Goal: Task Accomplishment & Management: Complete application form

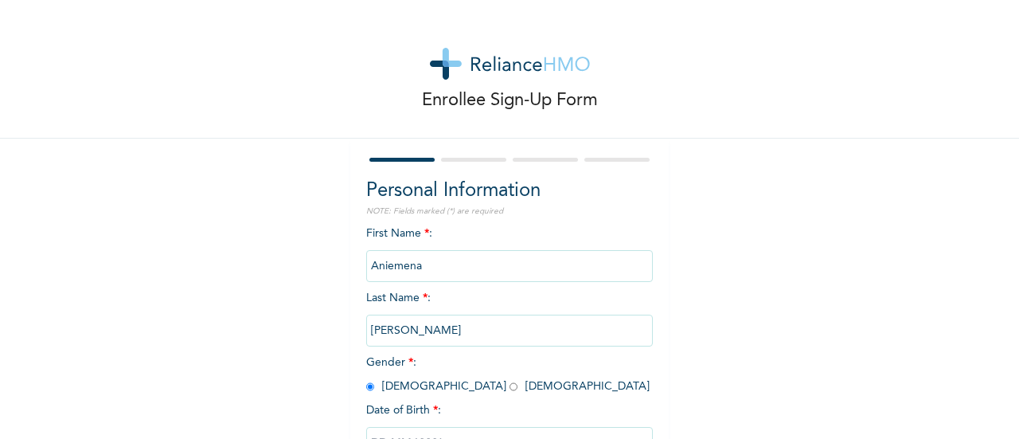
select select "7"
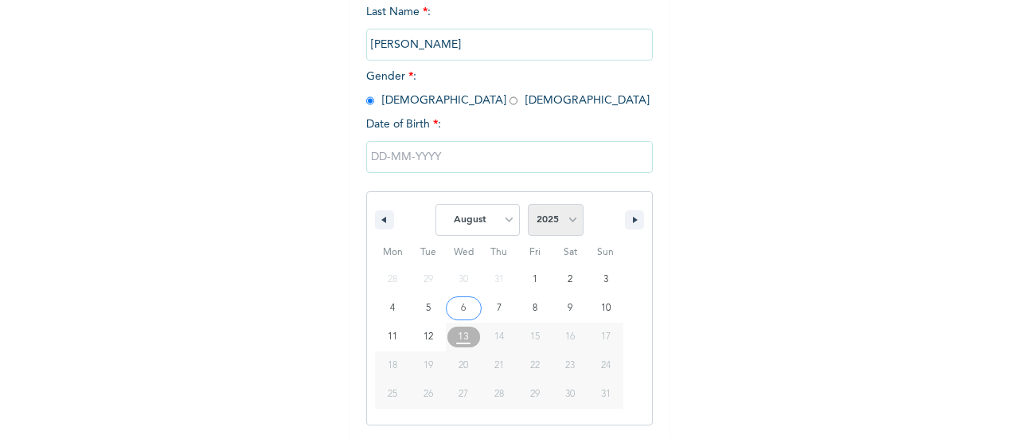
click at [571, 219] on select "2025 2024 2023 2022 2021 2020 2019 2018 2017 2016 2015 2014 2013 2012 2011 2010…" at bounding box center [556, 220] width 56 height 32
select select "1983"
click at [528, 205] on select "2025 2024 2023 2022 2021 2020 2019 2018 2017 2016 2015 2014 2013 2012 2011 2010…" at bounding box center [556, 220] width 56 height 32
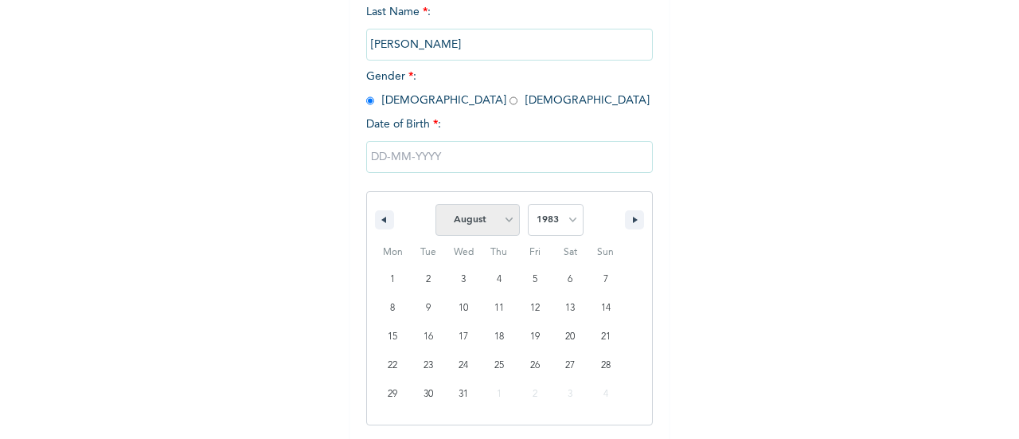
click at [503, 224] on select "January February March April May June July August September October November De…" at bounding box center [478, 220] width 84 height 32
select select "6"
click at [436, 205] on select "January February March April May June July August September October November De…" at bounding box center [478, 220] width 84 height 32
type input "[DATE]"
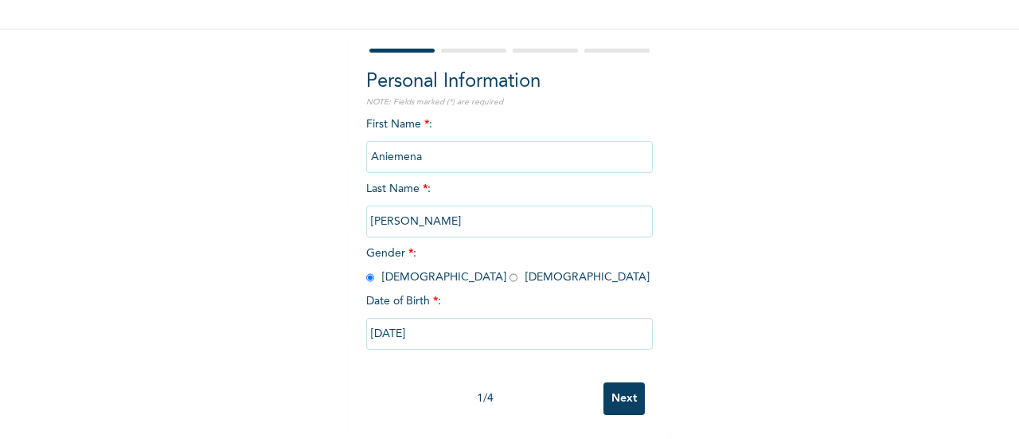
click at [627, 385] on input "Next" at bounding box center [624, 398] width 41 height 33
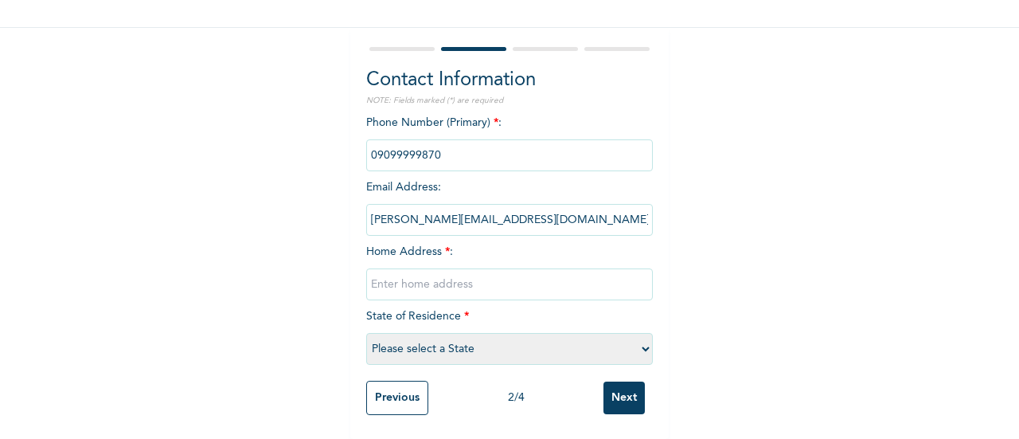
click at [534, 277] on input "text" at bounding box center [509, 284] width 287 height 32
click at [480, 288] on div "Phone Number (Primary) * : Email Address : [PERSON_NAME][EMAIL_ADDRESS][DOMAIN_…" at bounding box center [509, 244] width 287 height 258
type input "[STREET_ADDRESS][PERSON_NAME]"
click at [483, 336] on select "Please select a State [PERSON_NAME] (FCT) [PERSON_NAME] Ibom [GEOGRAPHIC_DATA] …" at bounding box center [509, 349] width 287 height 32
select select "25"
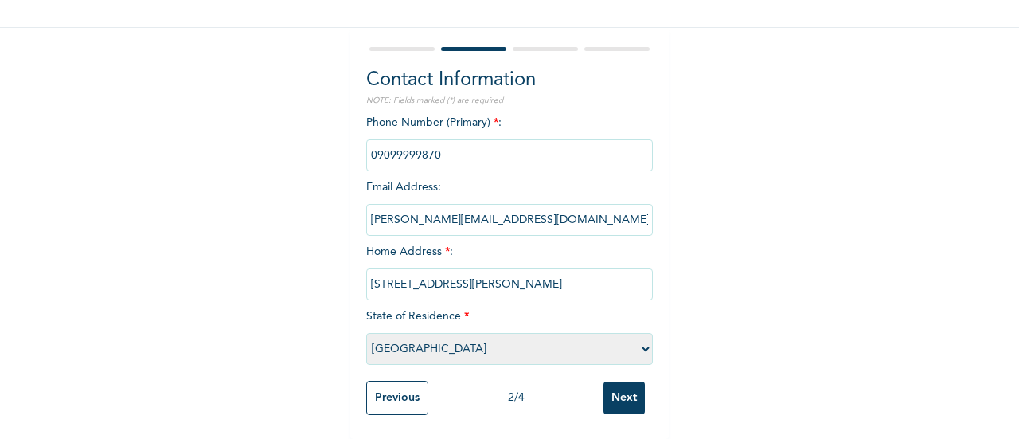
click at [366, 333] on select "Please select a State [PERSON_NAME] (FCT) [PERSON_NAME] Ibom [GEOGRAPHIC_DATA] …" at bounding box center [509, 349] width 287 height 32
click at [615, 381] on input "Next" at bounding box center [624, 397] width 41 height 33
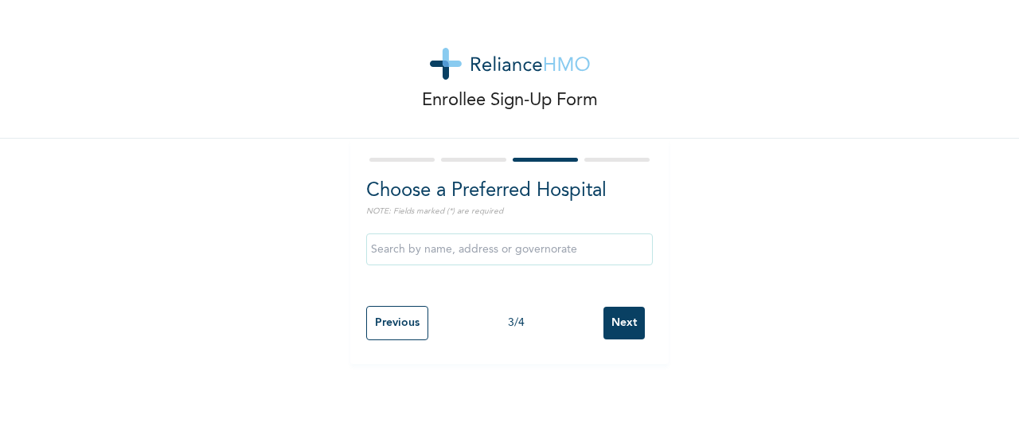
click at [516, 250] on input "text" at bounding box center [509, 249] width 287 height 32
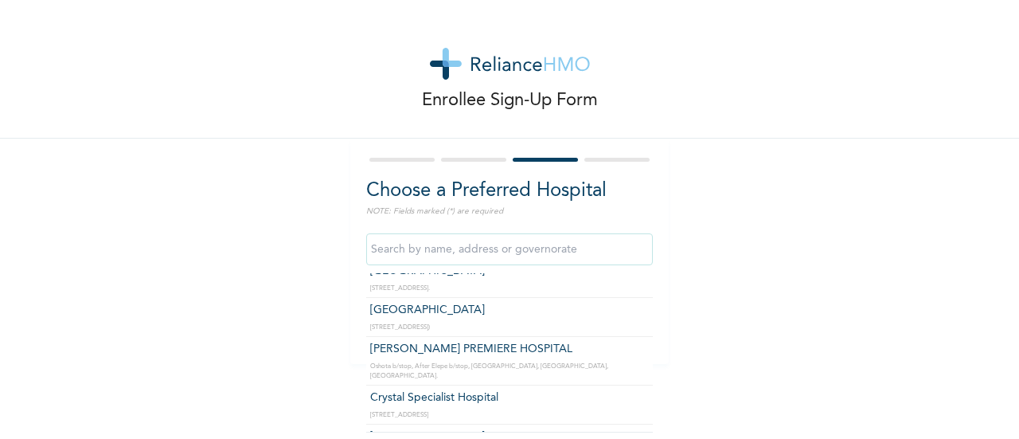
scroll to position [764, 0]
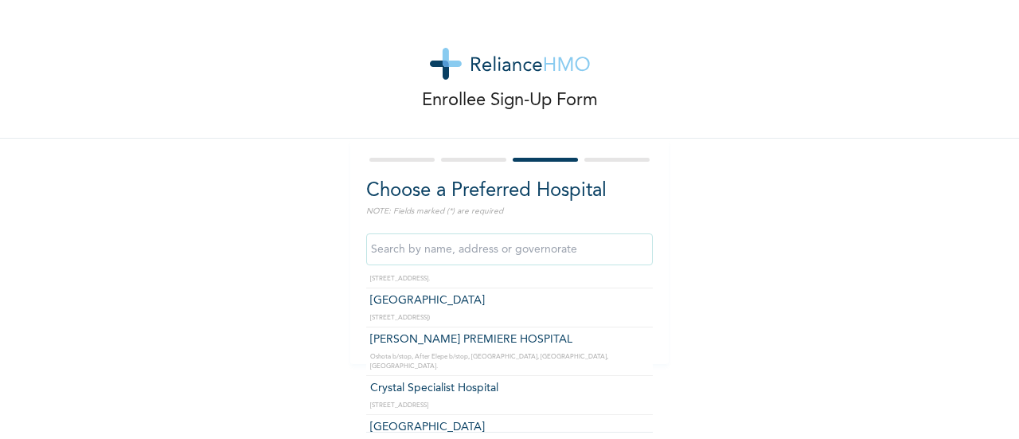
click at [507, 247] on input "text" at bounding box center [509, 249] width 287 height 32
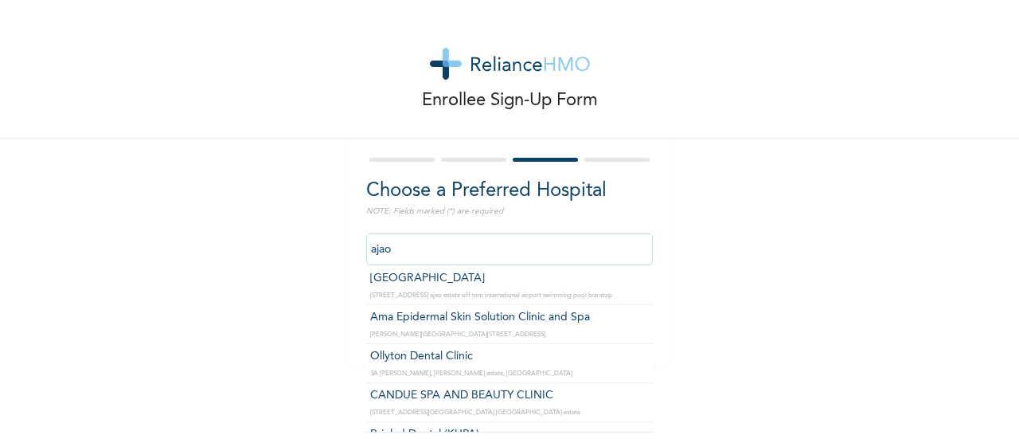
scroll to position [587, 0]
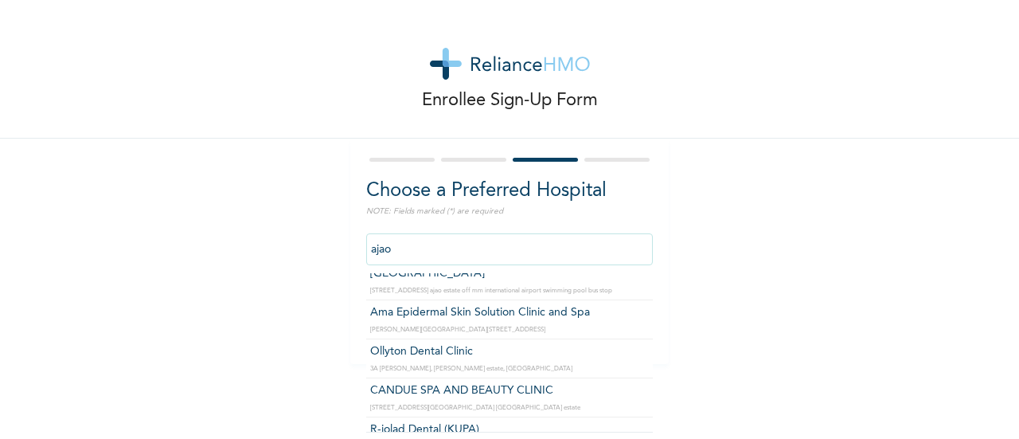
type input "R-jolad Dental (KUPA)"
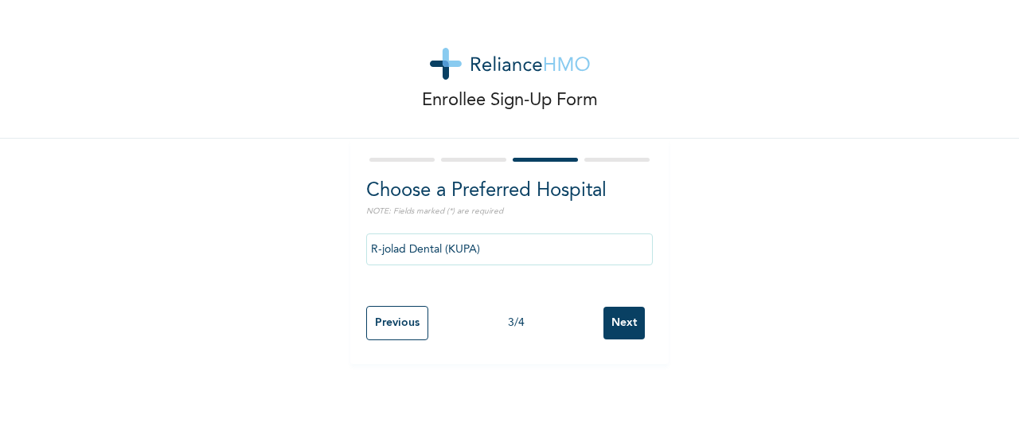
scroll to position [0, 0]
click at [617, 326] on input "Next" at bounding box center [624, 323] width 41 height 33
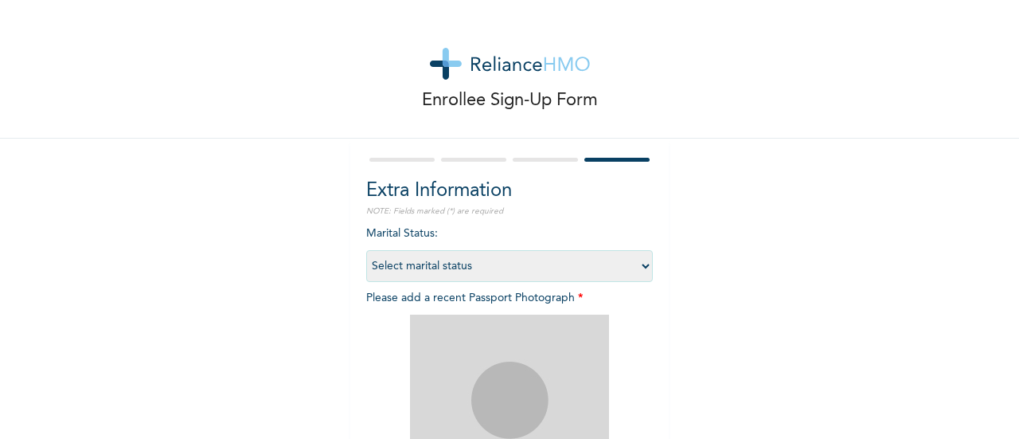
click at [640, 266] on select "Select marital status [DEMOGRAPHIC_DATA] Married [DEMOGRAPHIC_DATA] Widow/[DEMO…" at bounding box center [509, 266] width 287 height 32
select select "2"
click at [366, 250] on select "Select marital status [DEMOGRAPHIC_DATA] Married [DEMOGRAPHIC_DATA] Widow/[DEMO…" at bounding box center [509, 266] width 287 height 32
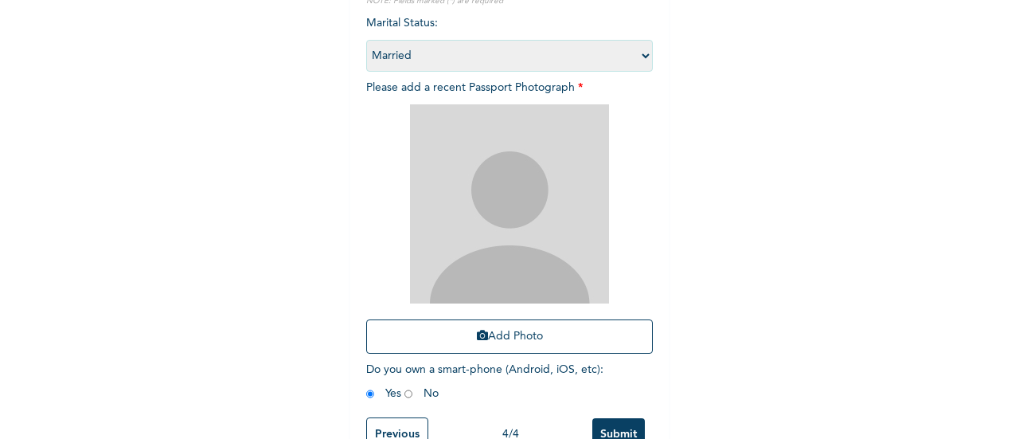
scroll to position [211, 0]
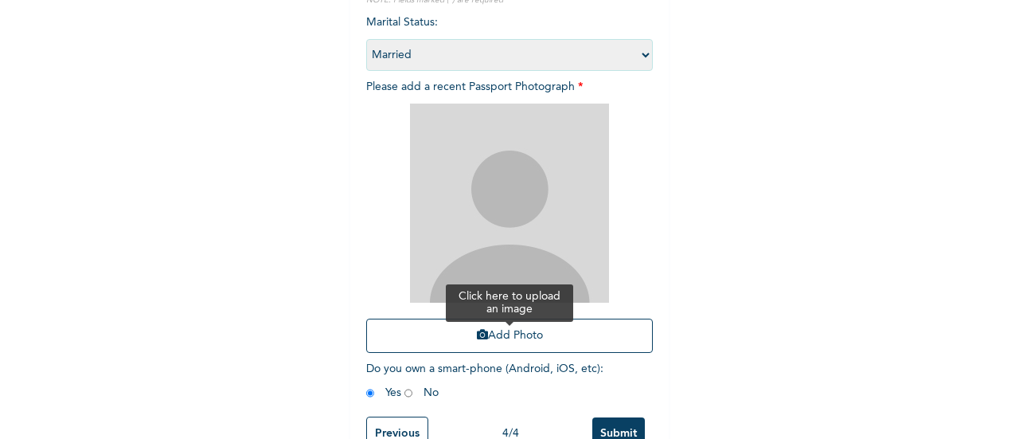
click at [548, 338] on button "Add Photo" at bounding box center [509, 336] width 287 height 34
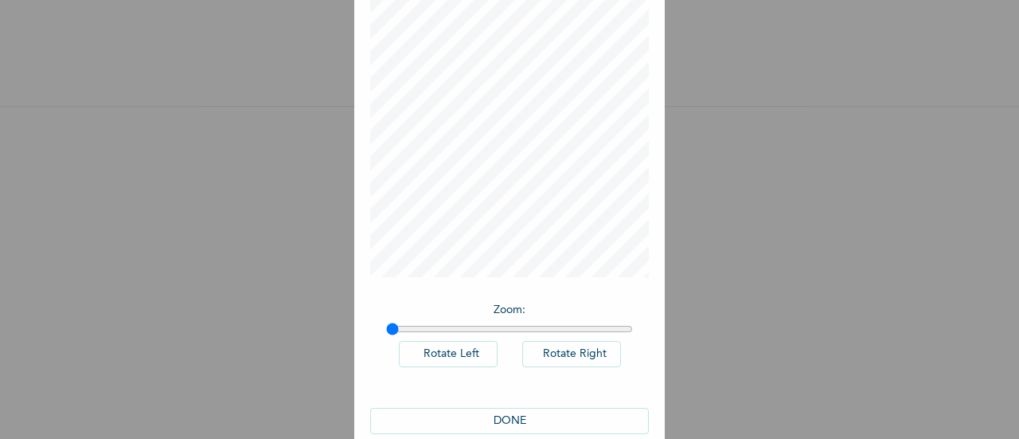
scroll to position [116, 0]
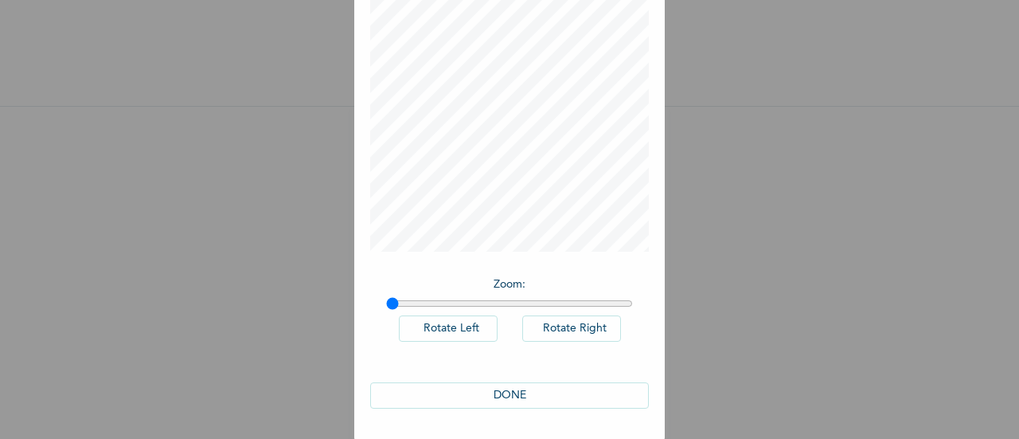
click at [493, 386] on button "DONE" at bounding box center [509, 395] width 279 height 26
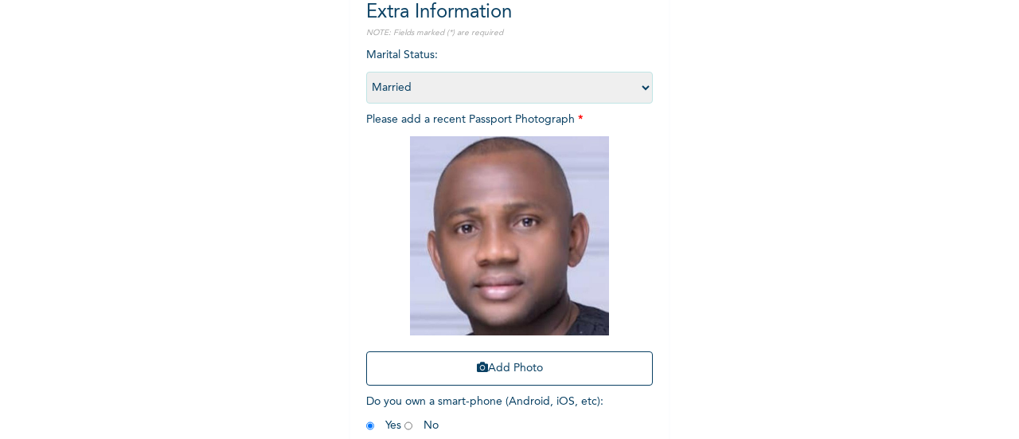
scroll to position [260, 0]
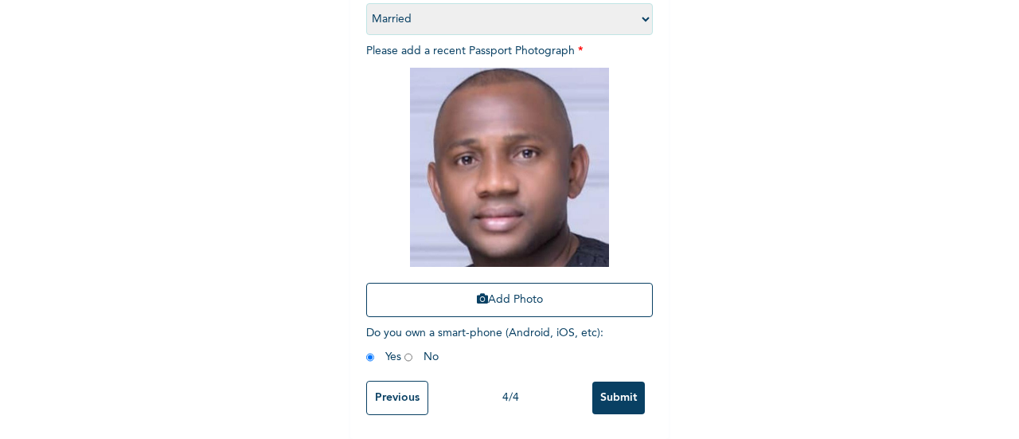
click at [608, 385] on input "Submit" at bounding box center [618, 397] width 53 height 33
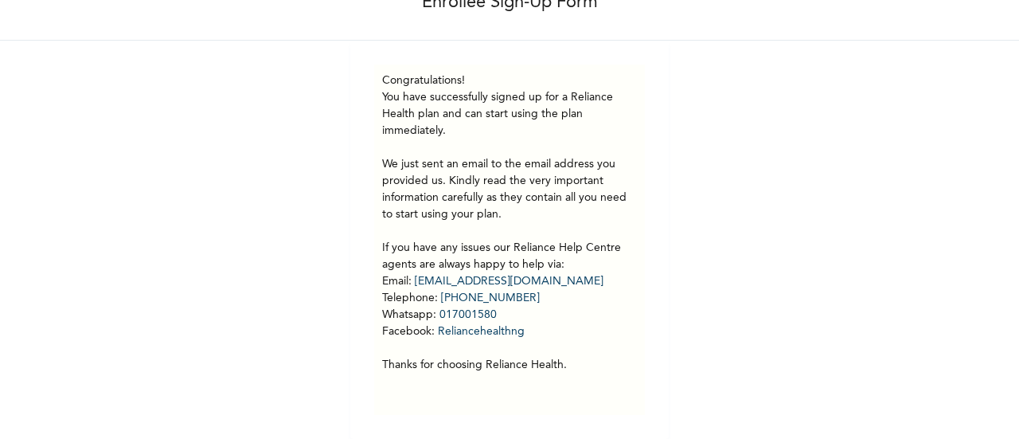
scroll to position [110, 0]
